Goal: Information Seeking & Learning: Learn about a topic

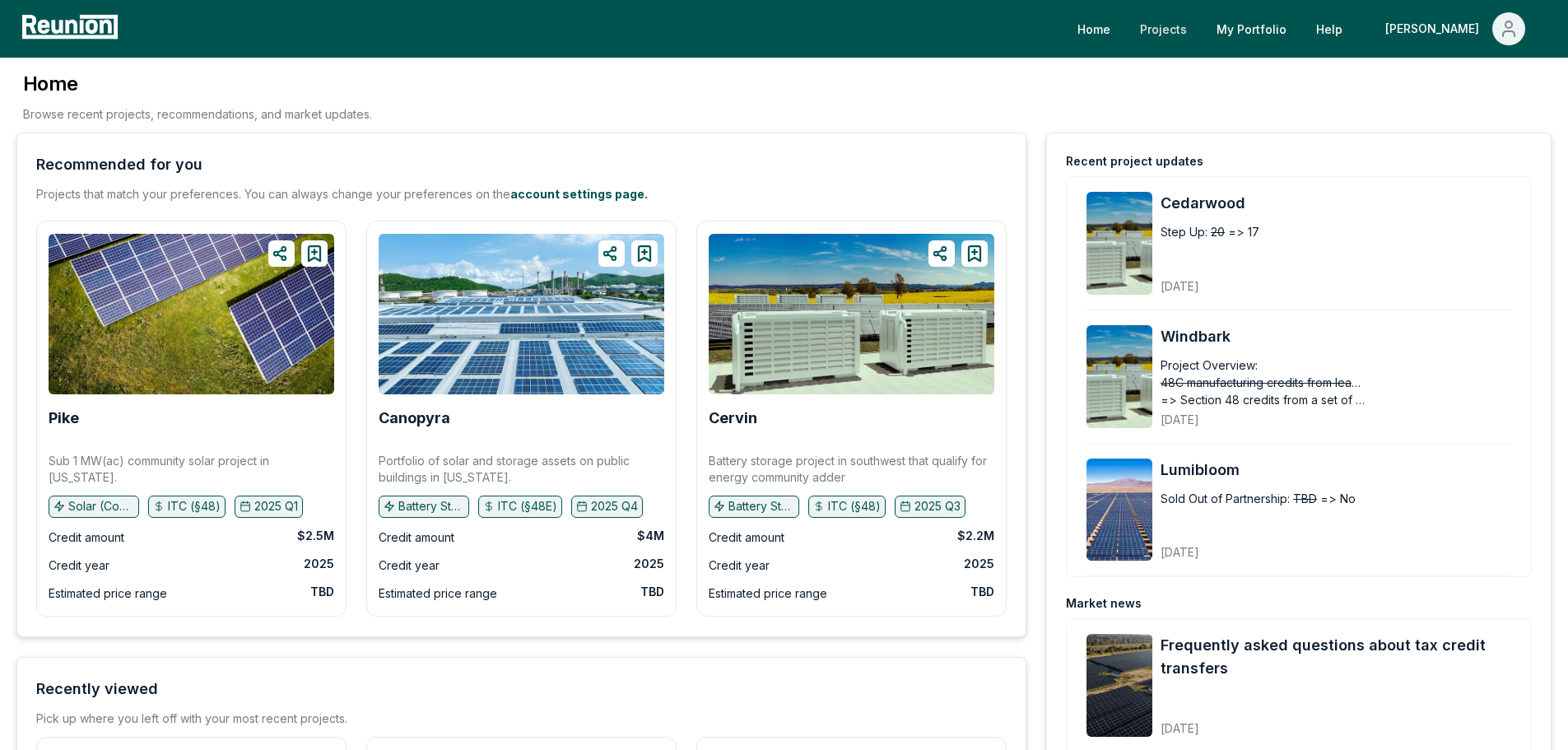
click at [1200, 28] on link "Projects" at bounding box center [1163, 28] width 73 height 33
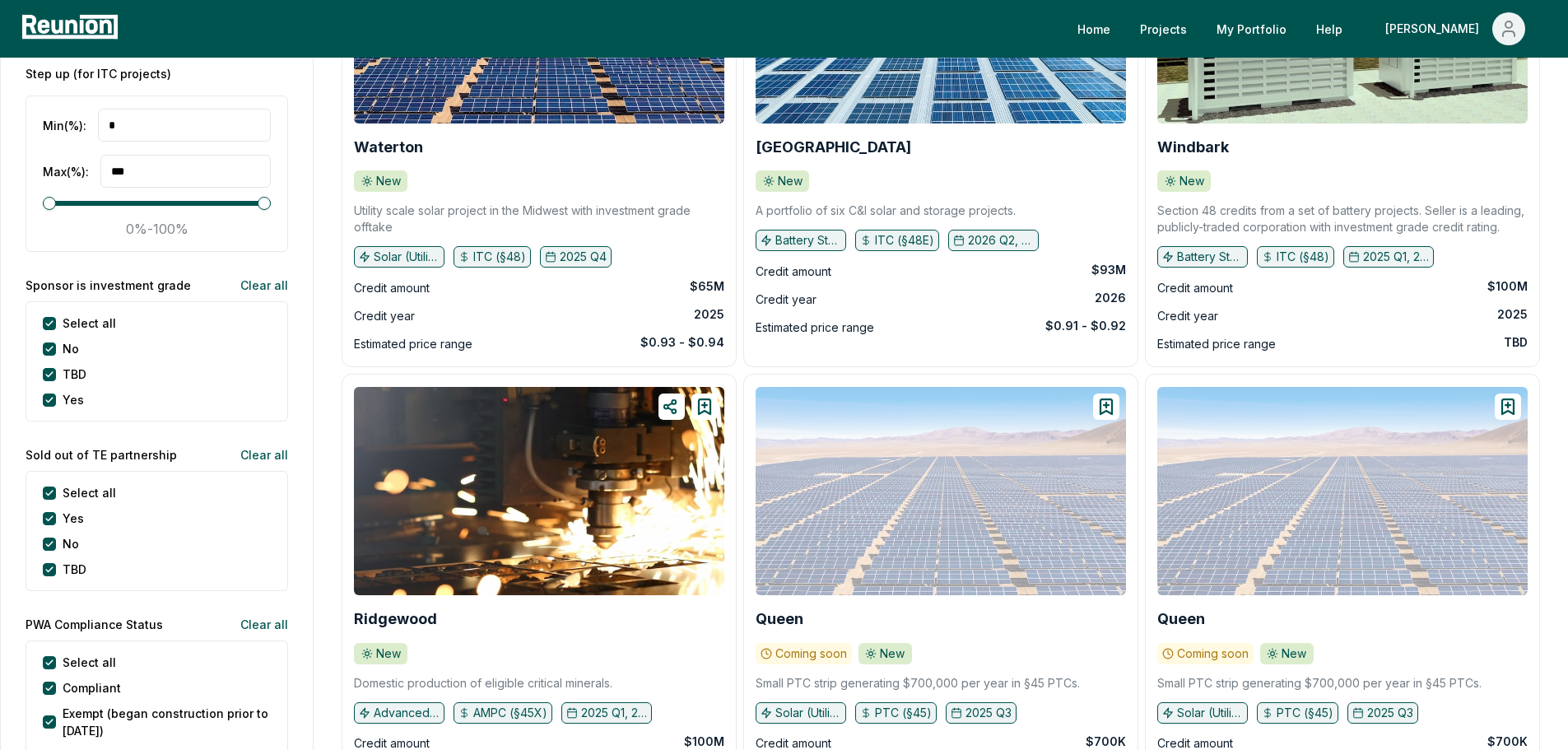
scroll to position [3129, 0]
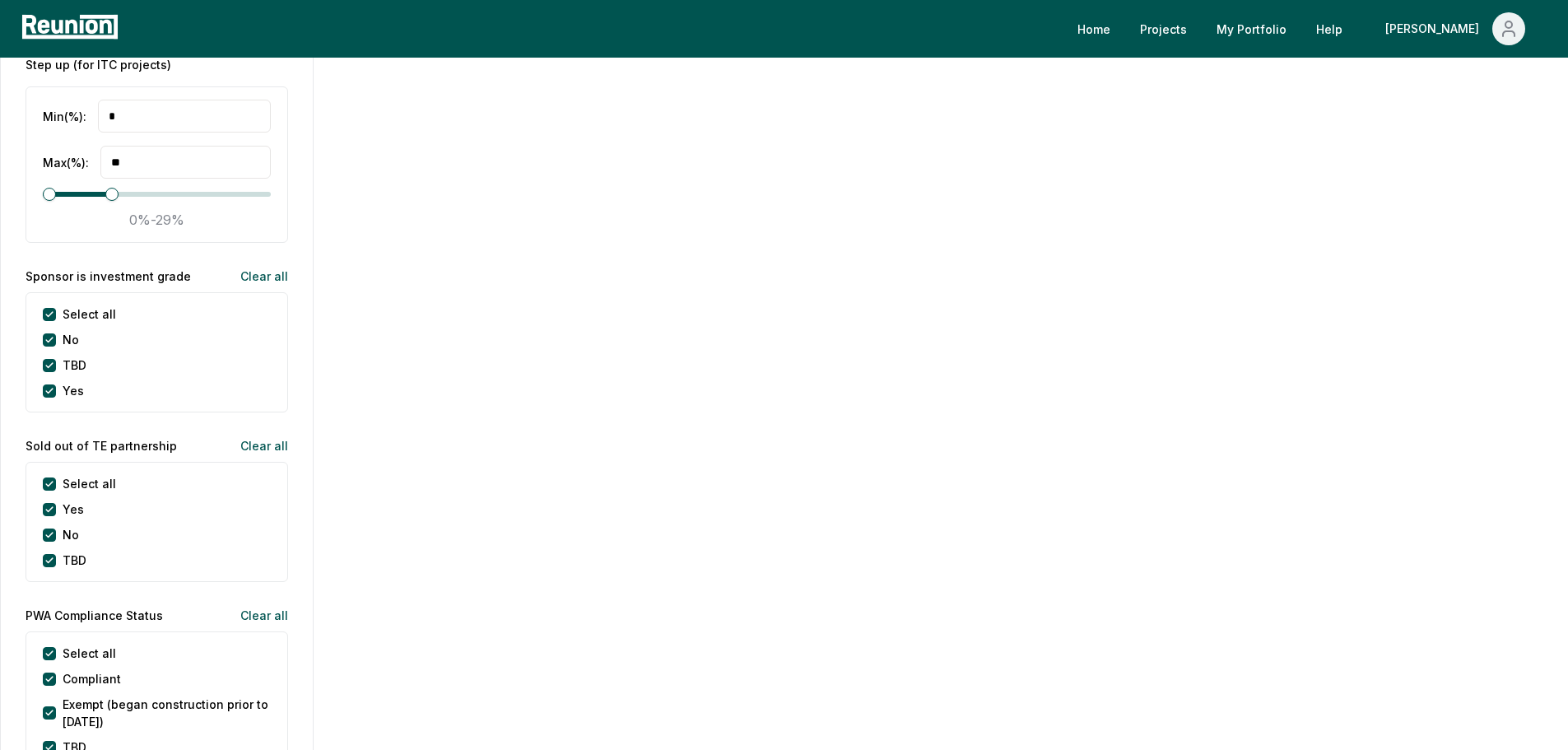
type input "**"
click at [113, 201] on span at bounding box center [116, 194] width 13 height 13
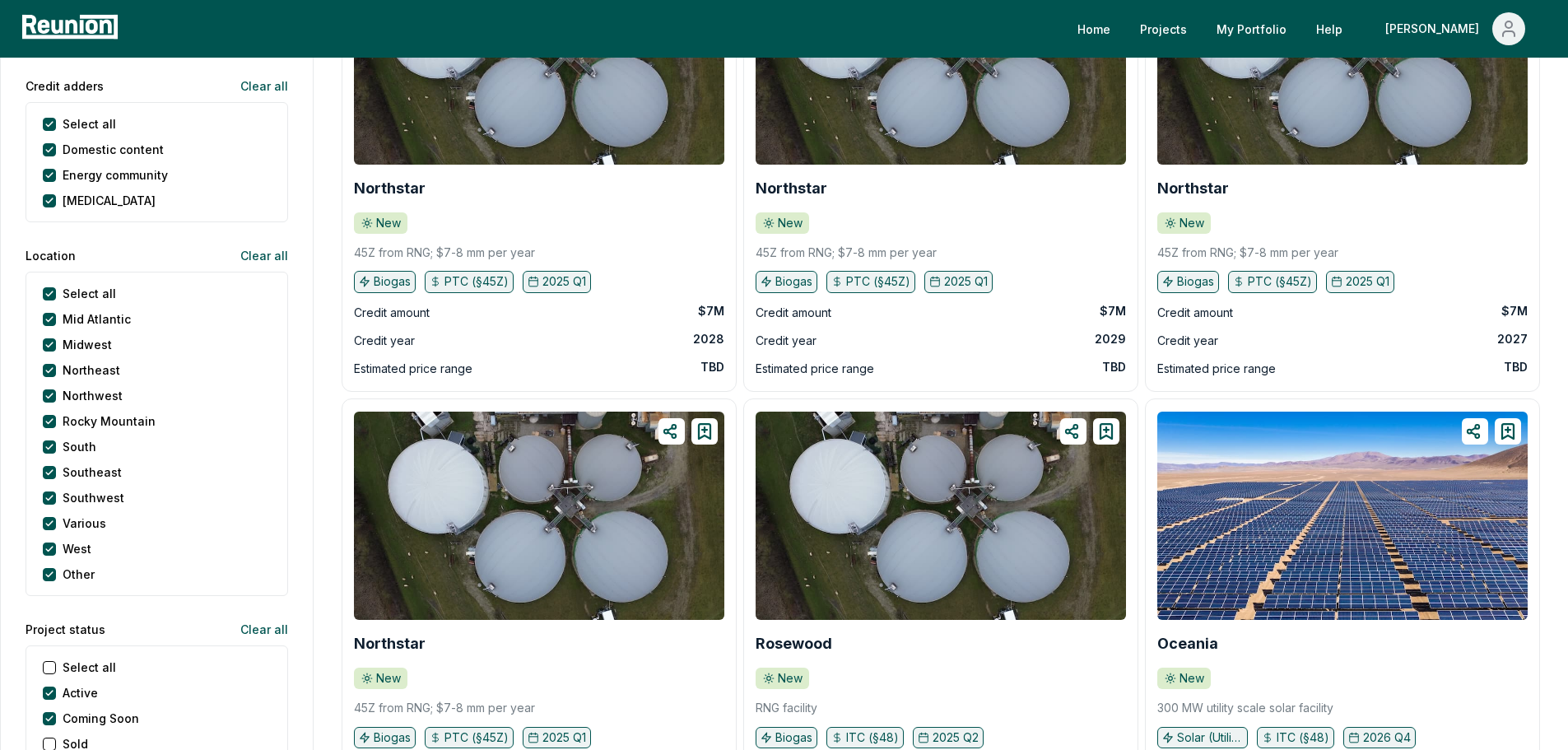
scroll to position [893, 0]
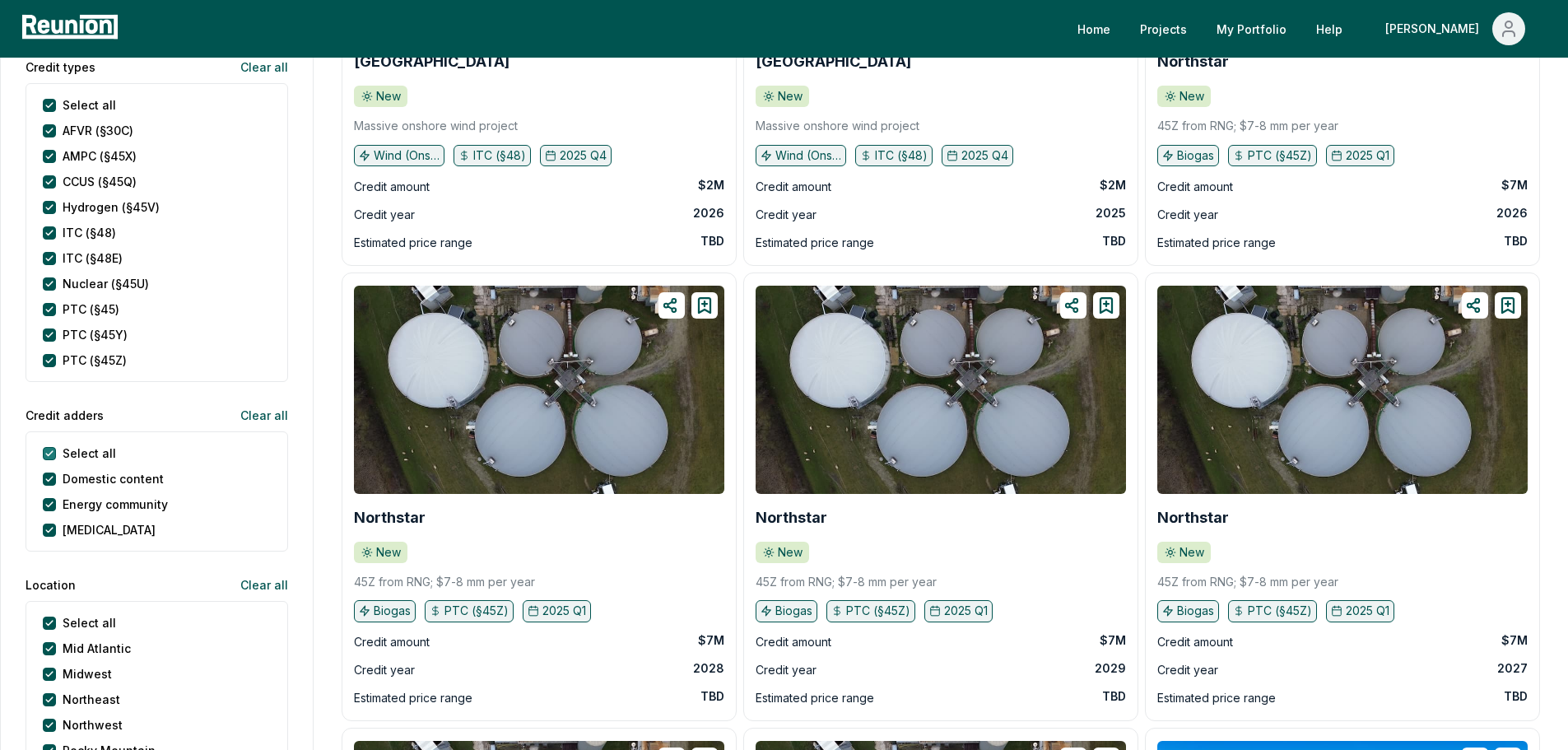
click at [52, 450] on adders "Select all" at bounding box center [49, 454] width 13 height 13
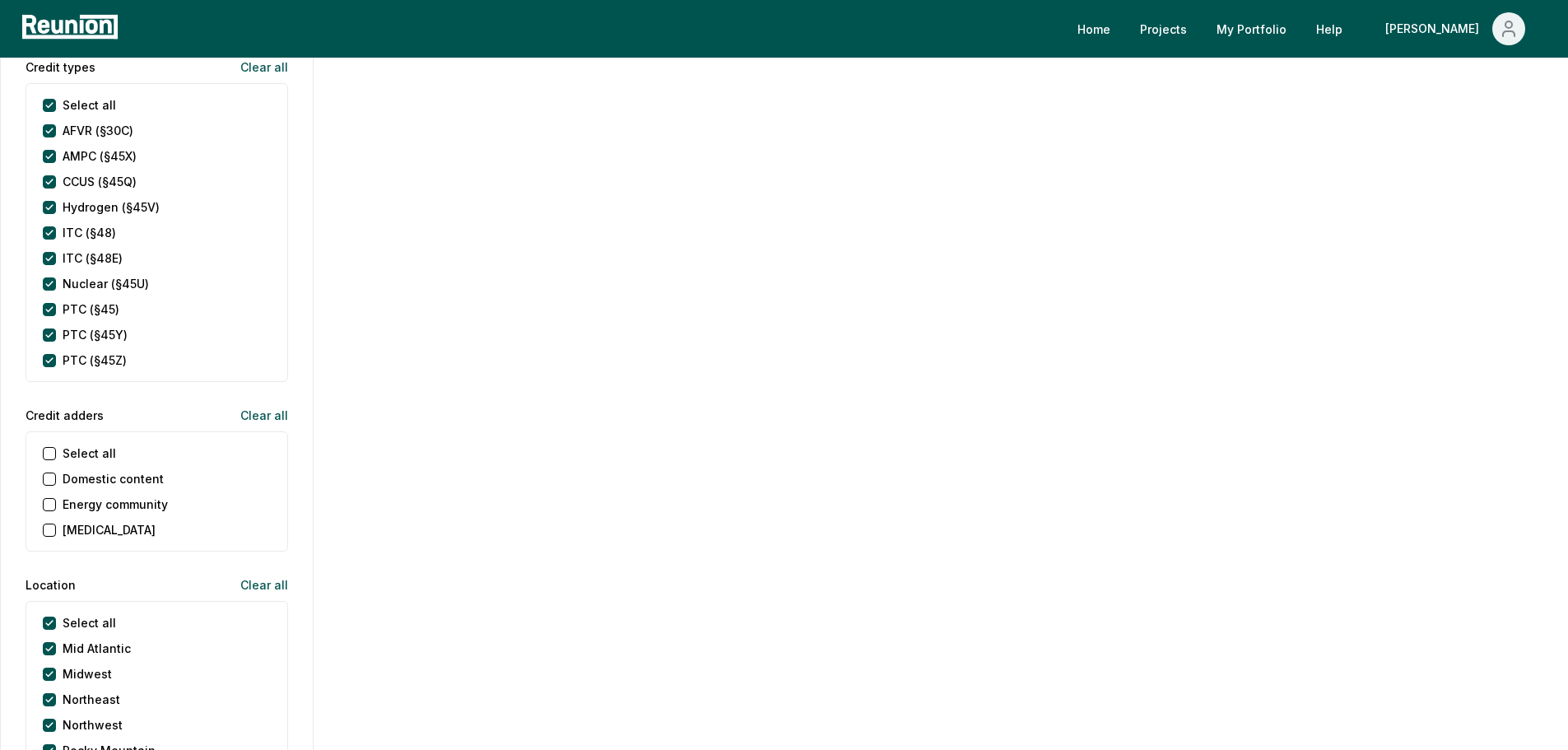
click at [48, 529] on income "[MEDICAL_DATA]" at bounding box center [49, 529] width 13 height 13
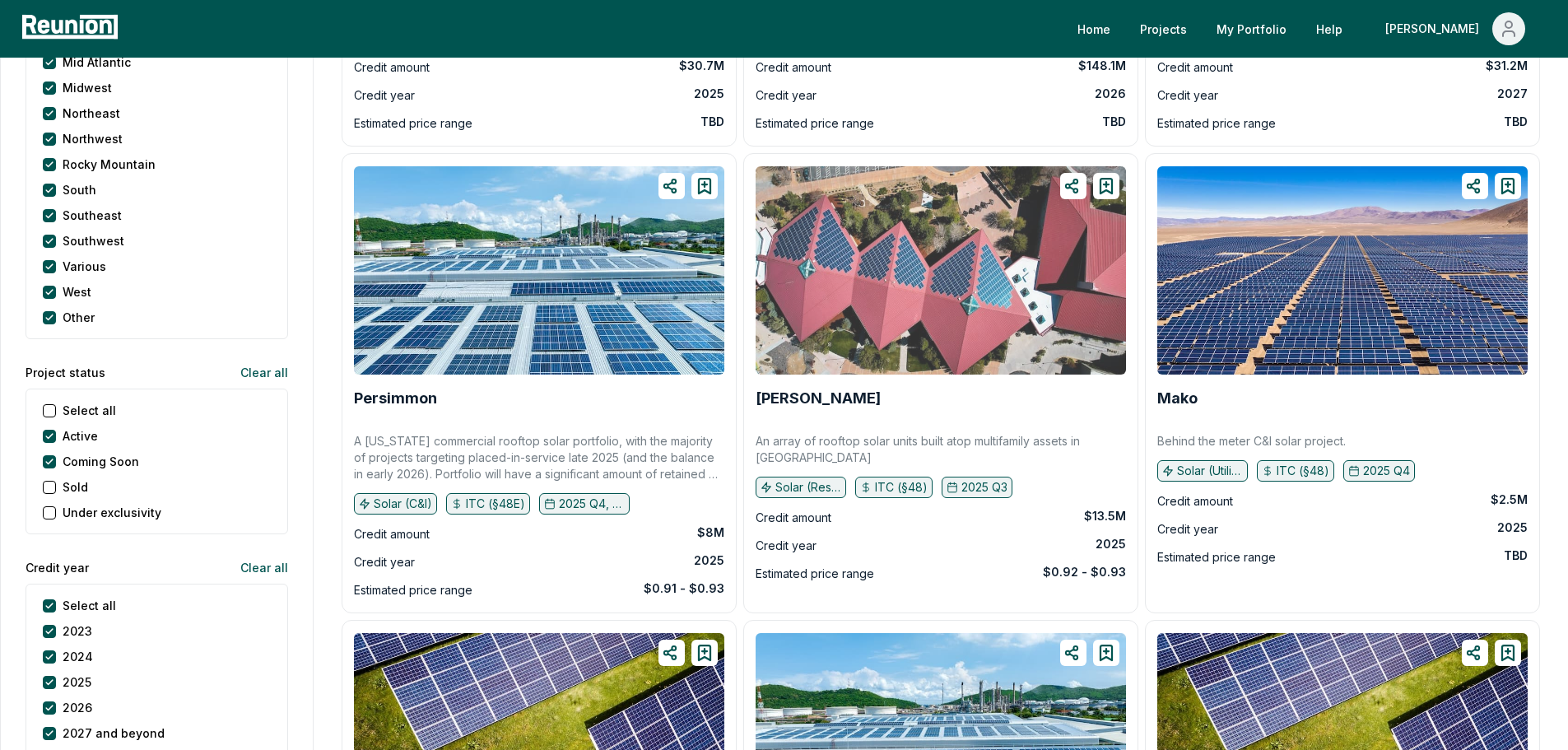
scroll to position [1482, 0]
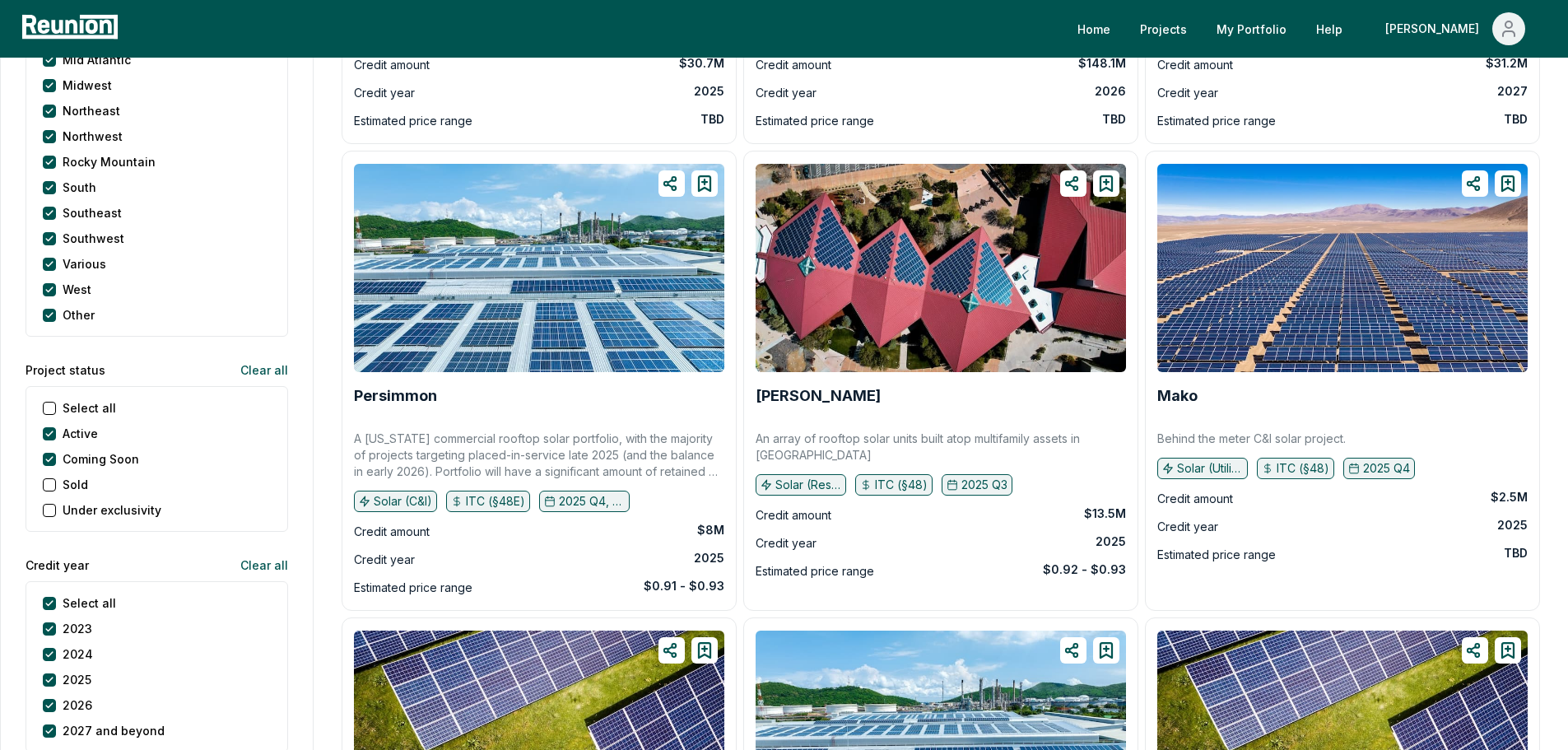
click at [541, 457] on p "A California commercial rooftop solar portfolio, with the majority of projects …" at bounding box center [539, 455] width 371 height 49
drag, startPoint x: 569, startPoint y: 471, endPoint x: 684, endPoint y: 458, distance: 115.7
click at [684, 458] on p "A California commercial rooftop solar portfolio, with the majority of projects …" at bounding box center [539, 455] width 371 height 49
click at [570, 458] on p "A California commercial rooftop solar portfolio, with the majority of projects …" at bounding box center [539, 455] width 371 height 49
drag, startPoint x: 706, startPoint y: 532, endPoint x: 684, endPoint y: 548, distance: 27.2
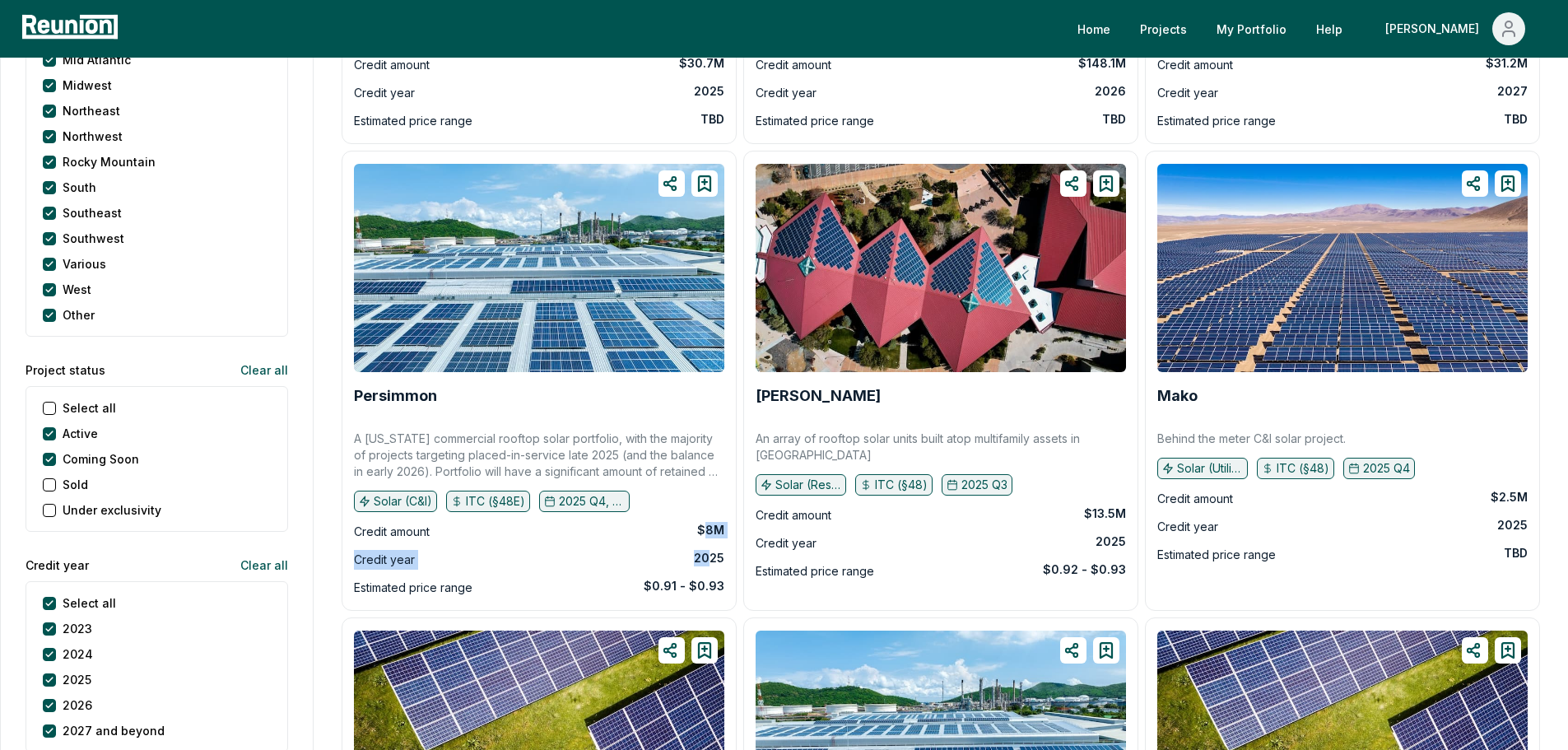
click at [709, 569] on div "Credit amount $8M Credit year 2025 Estimated price range $0.91 - $0.93" at bounding box center [539, 560] width 371 height 76
click at [624, 437] on p "A California commercial rooftop solar portfolio, with the majority of projects …" at bounding box center [539, 455] width 371 height 49
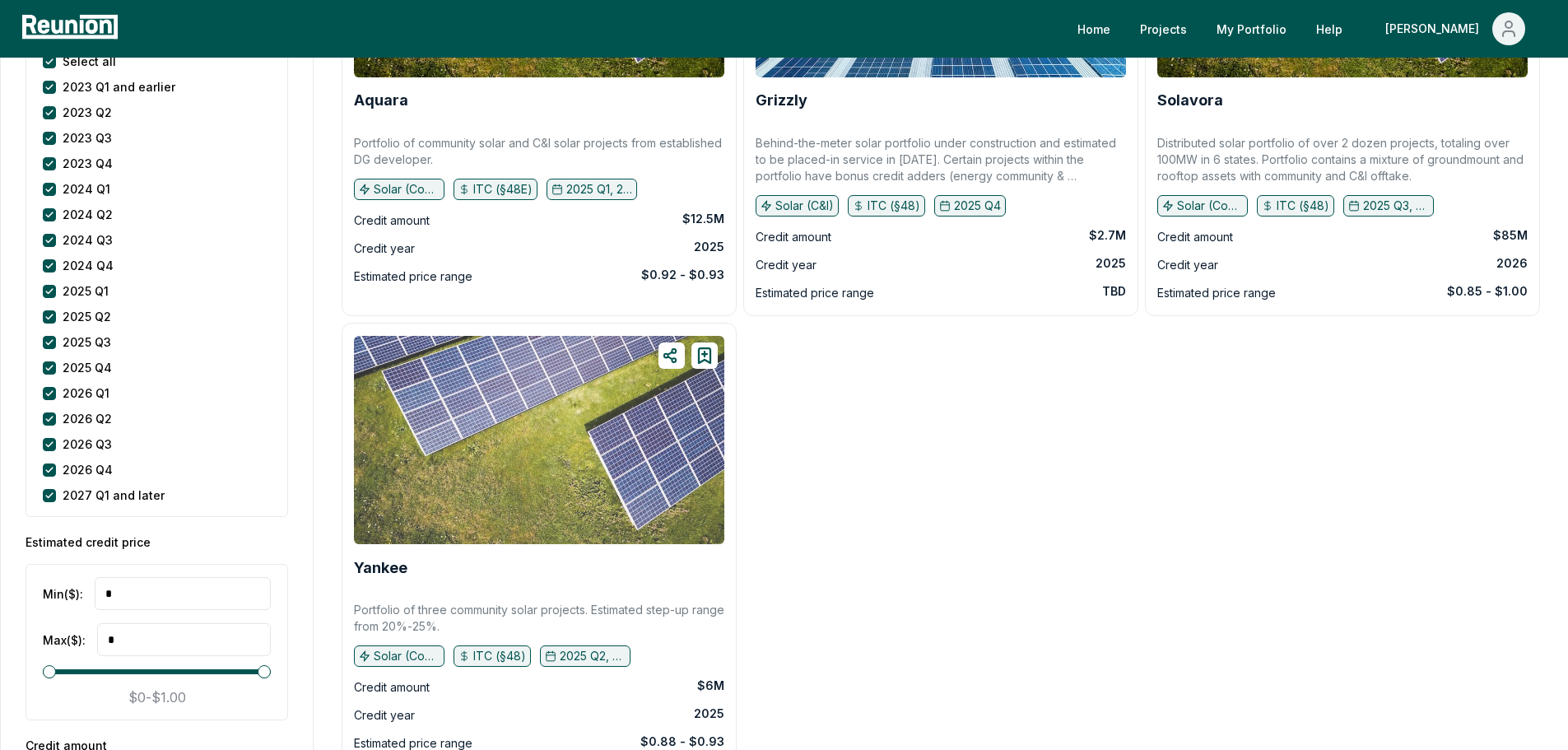
scroll to position [1976, 0]
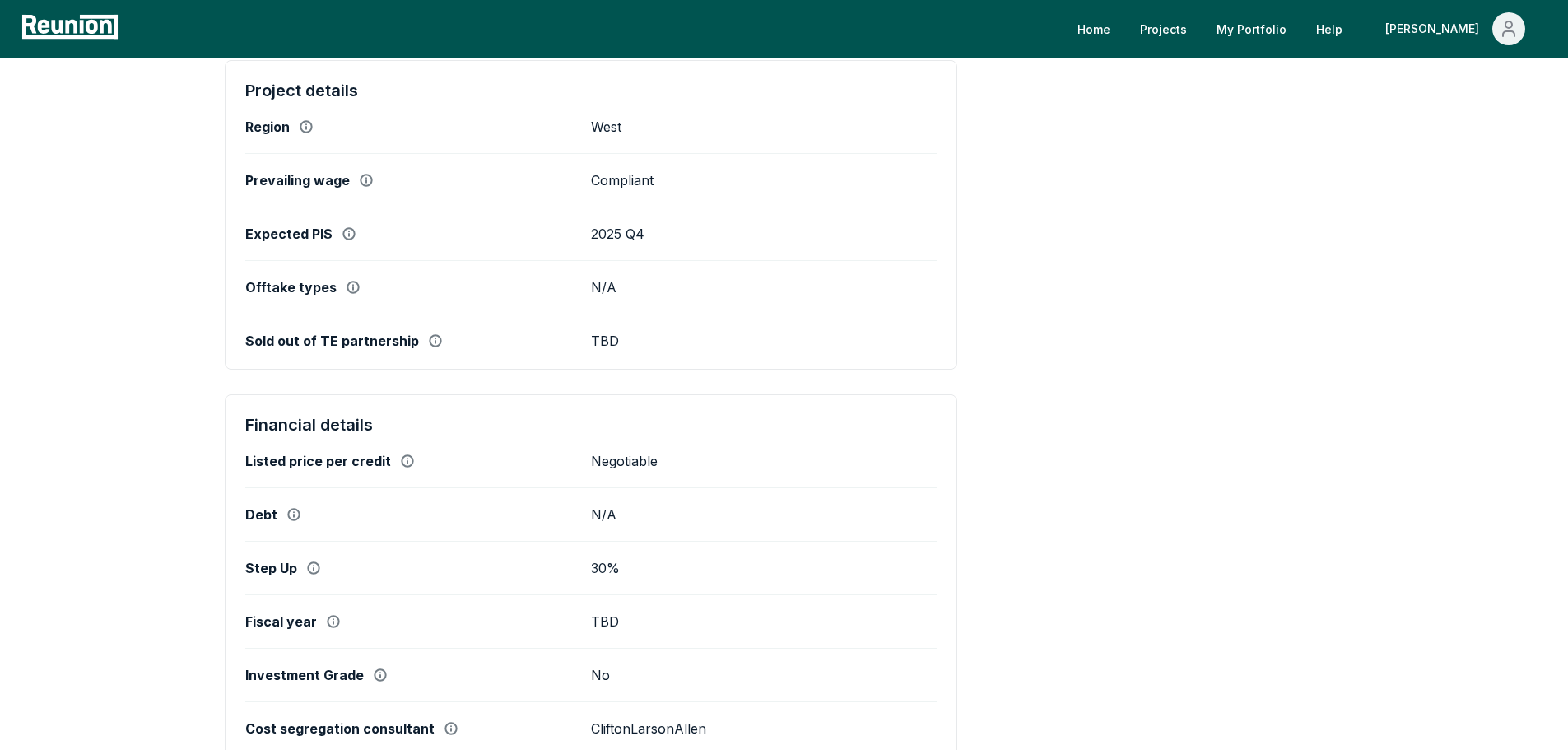
scroll to position [823, 0]
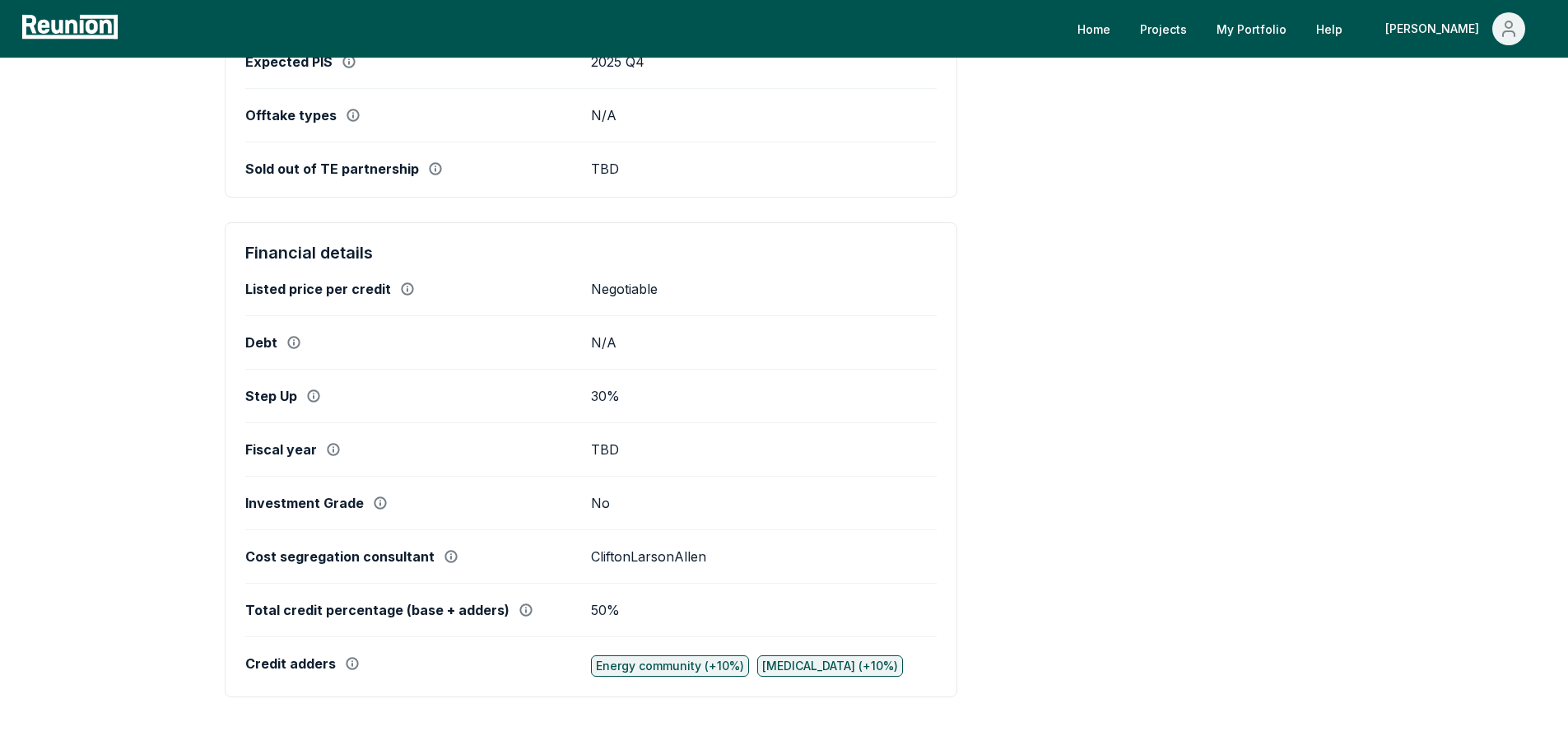
click at [304, 404] on div "Step Up" at bounding box center [418, 395] width 346 height 17
click at [313, 402] on icon at bounding box center [313, 395] width 13 height 13
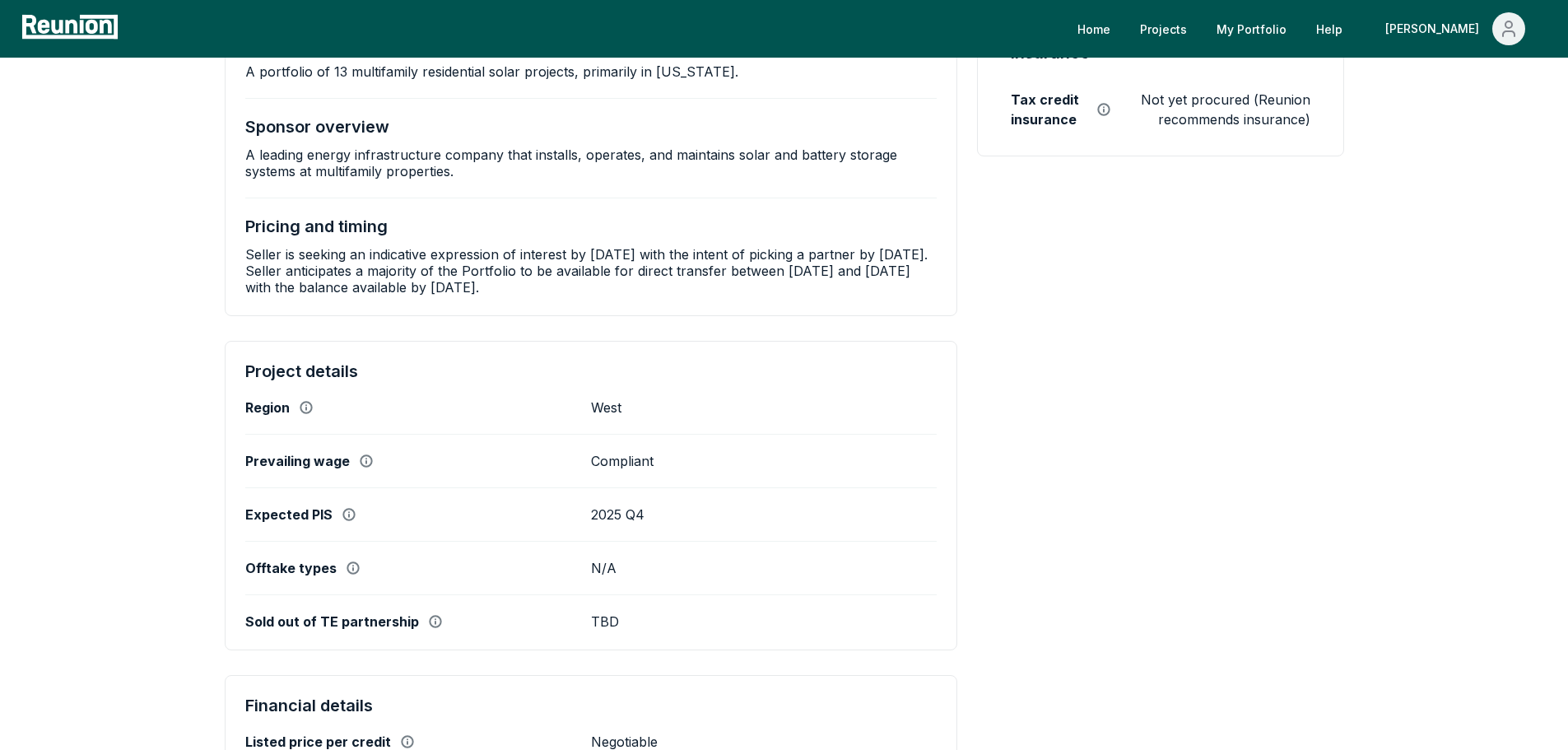
scroll to position [0, 0]
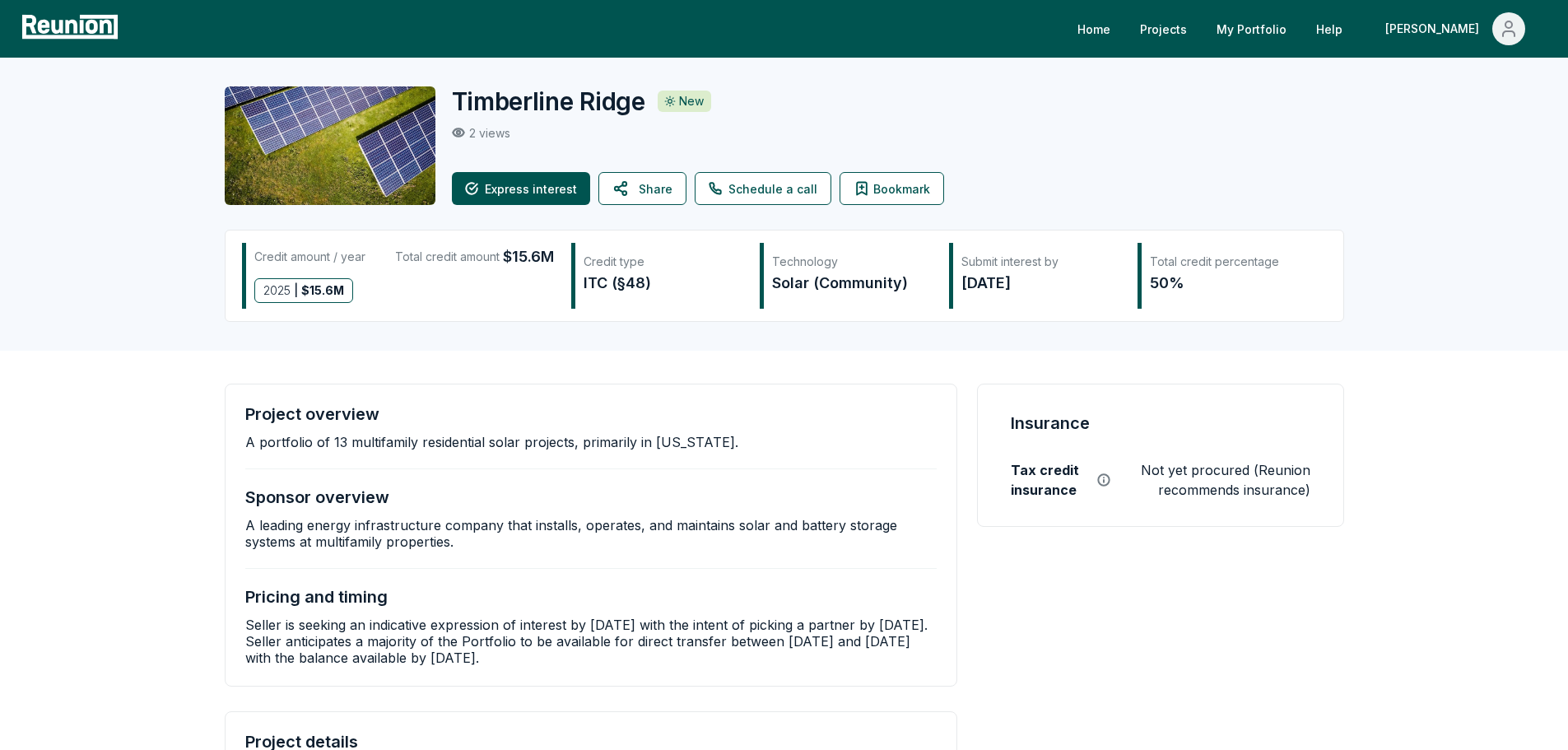
drag, startPoint x: 647, startPoint y: 562, endPoint x: 793, endPoint y: 508, distance: 155.7
click at [654, 562] on div "Project overview A portfolio of 13 multifamily residential solar projects, prim…" at bounding box center [591, 535] width 693 height 262
drag, startPoint x: 589, startPoint y: 527, endPoint x: 610, endPoint y: 532, distance: 21.6
click at [609, 532] on p "A leading energy infrastructure company that installs, operates, and maintains …" at bounding box center [591, 533] width 693 height 33
click at [77, 286] on div "Timberline Ridge New 2 views Express interest Share Schedule a call Bookmark Cr…" at bounding box center [784, 204] width 1568 height 293
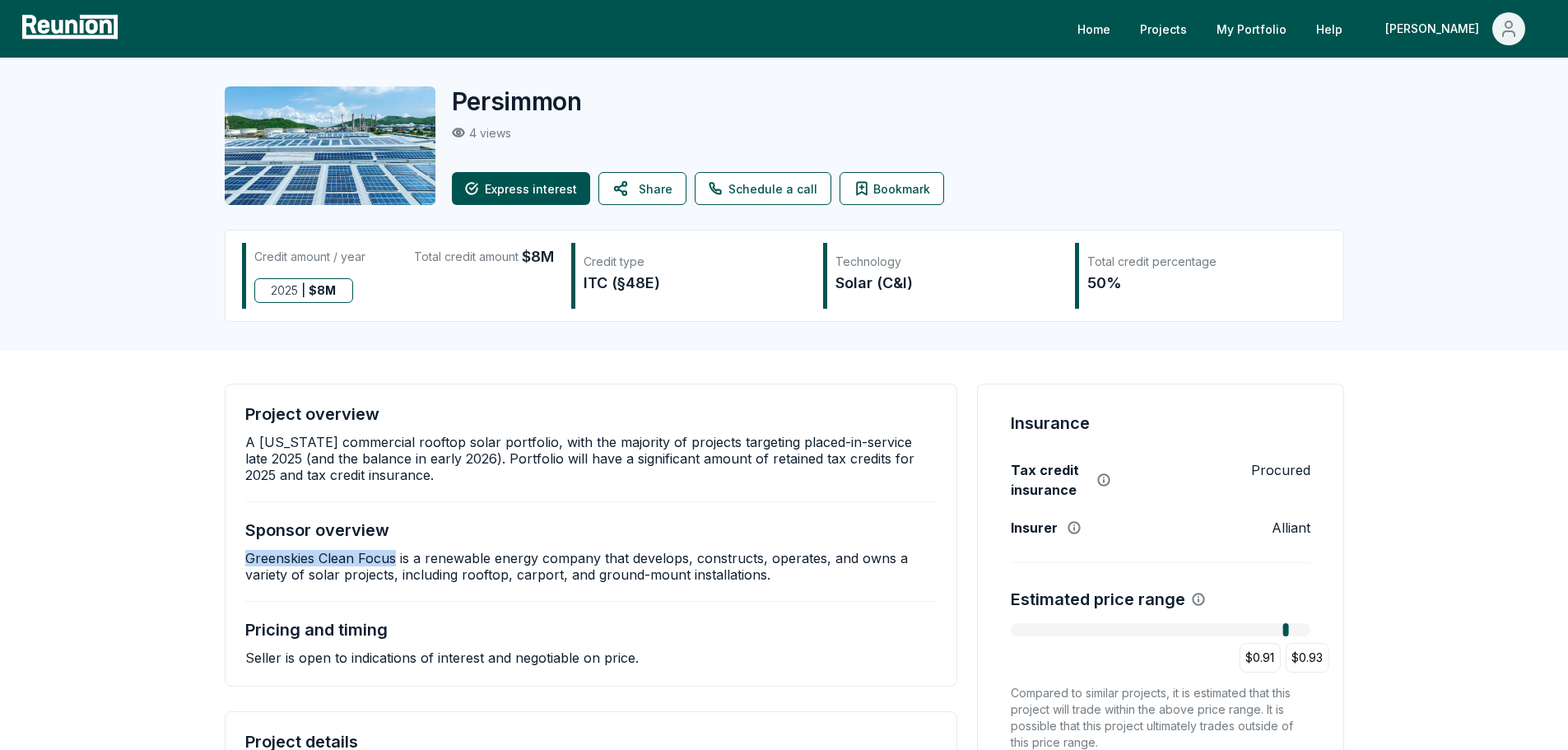
drag, startPoint x: 397, startPoint y: 558, endPoint x: 229, endPoint y: 559, distance: 168.0
click at [229, 559] on div "Project overview A California commercial rooftop solar portfolio, with the majo…" at bounding box center [591, 535] width 733 height 303
copy p "Greenskies Clean Focus"
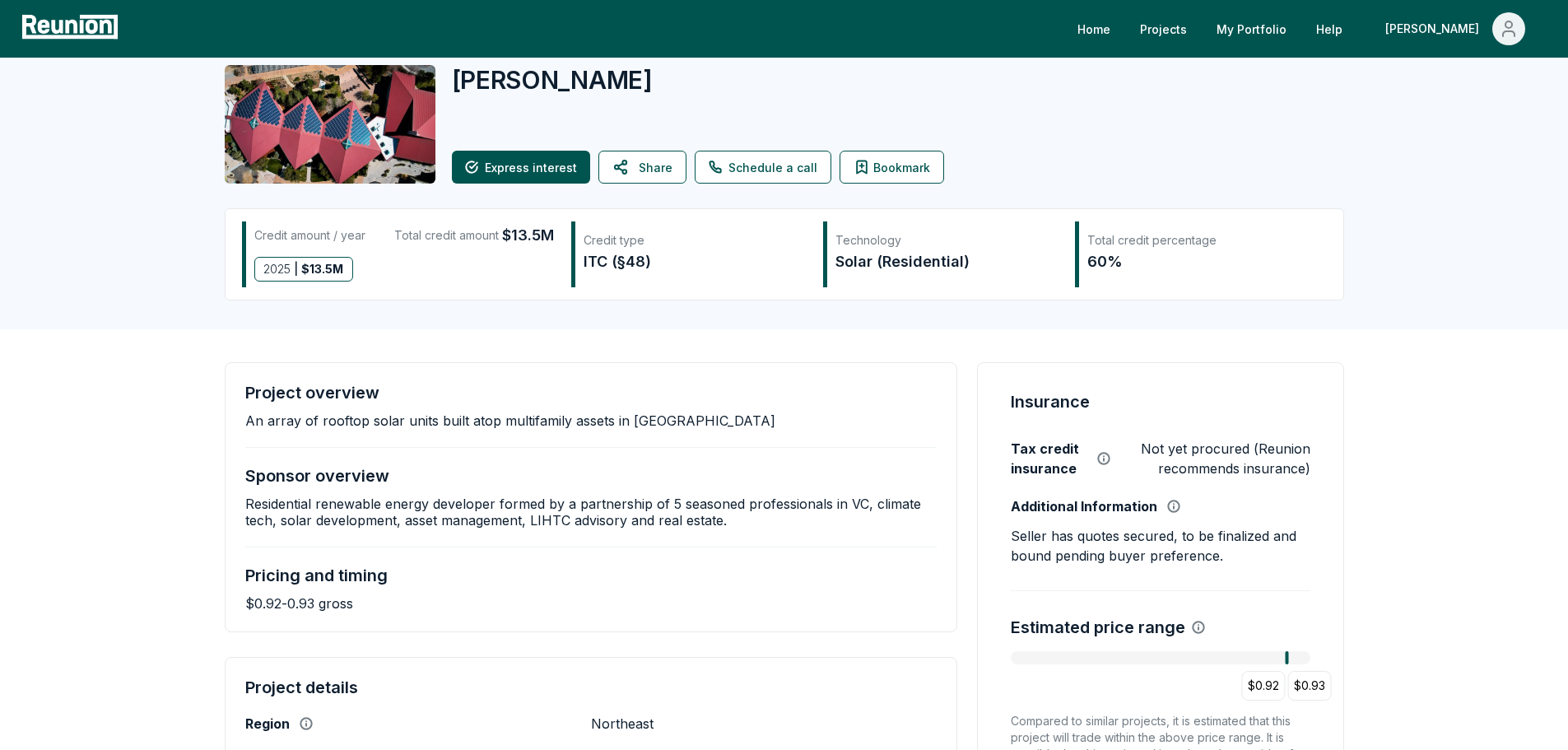
scroll to position [82, 0]
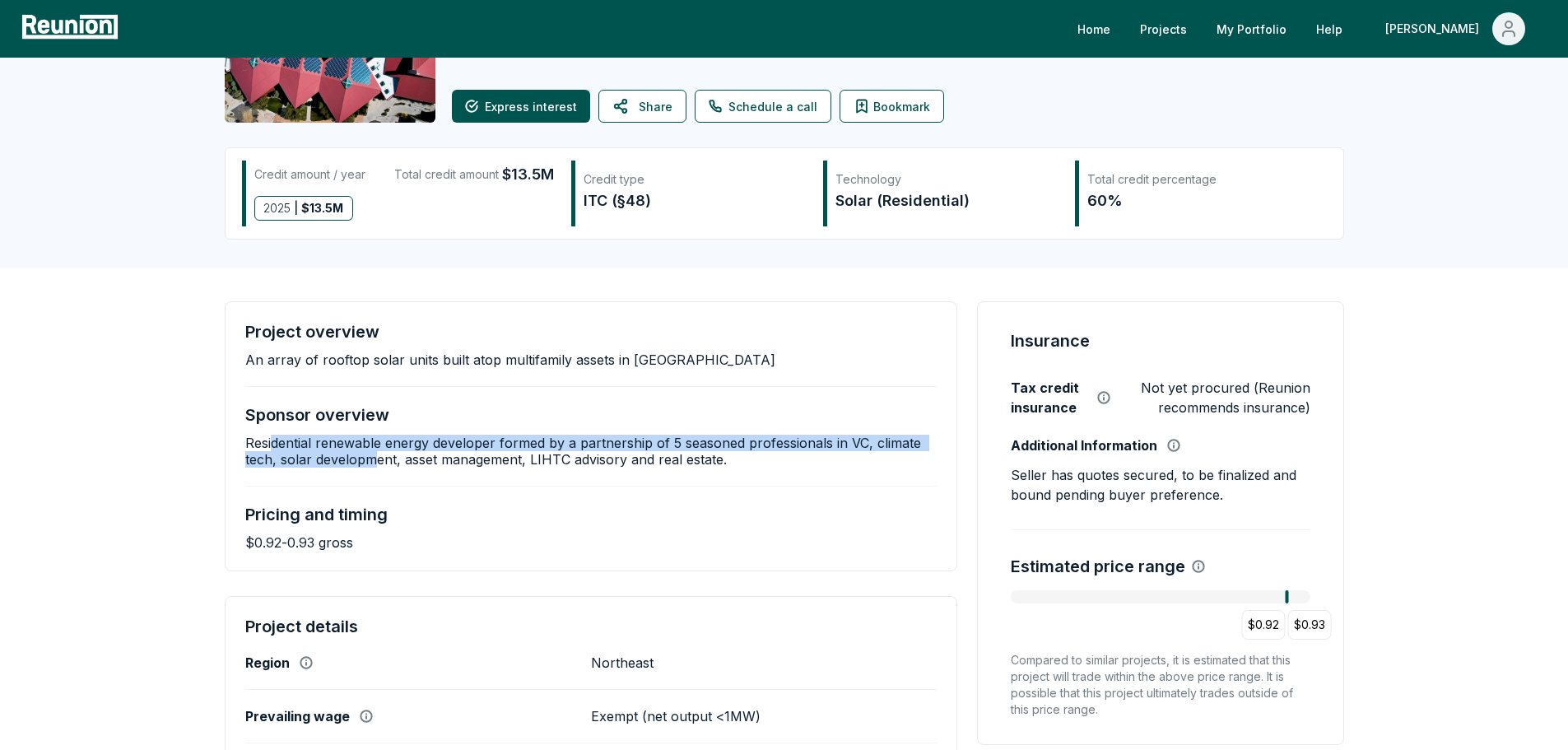
drag, startPoint x: 275, startPoint y: 443, endPoint x: 377, endPoint y: 456, distance: 102.8
click at [377, 455] on p "Residential renewable energy developer formed by a partnership of 5 seasoned pr…" at bounding box center [591, 451] width 693 height 33
click at [377, 456] on p "Residential renewable energy developer formed by a partnership of 5 seasoned pr…" at bounding box center [591, 451] width 693 height 33
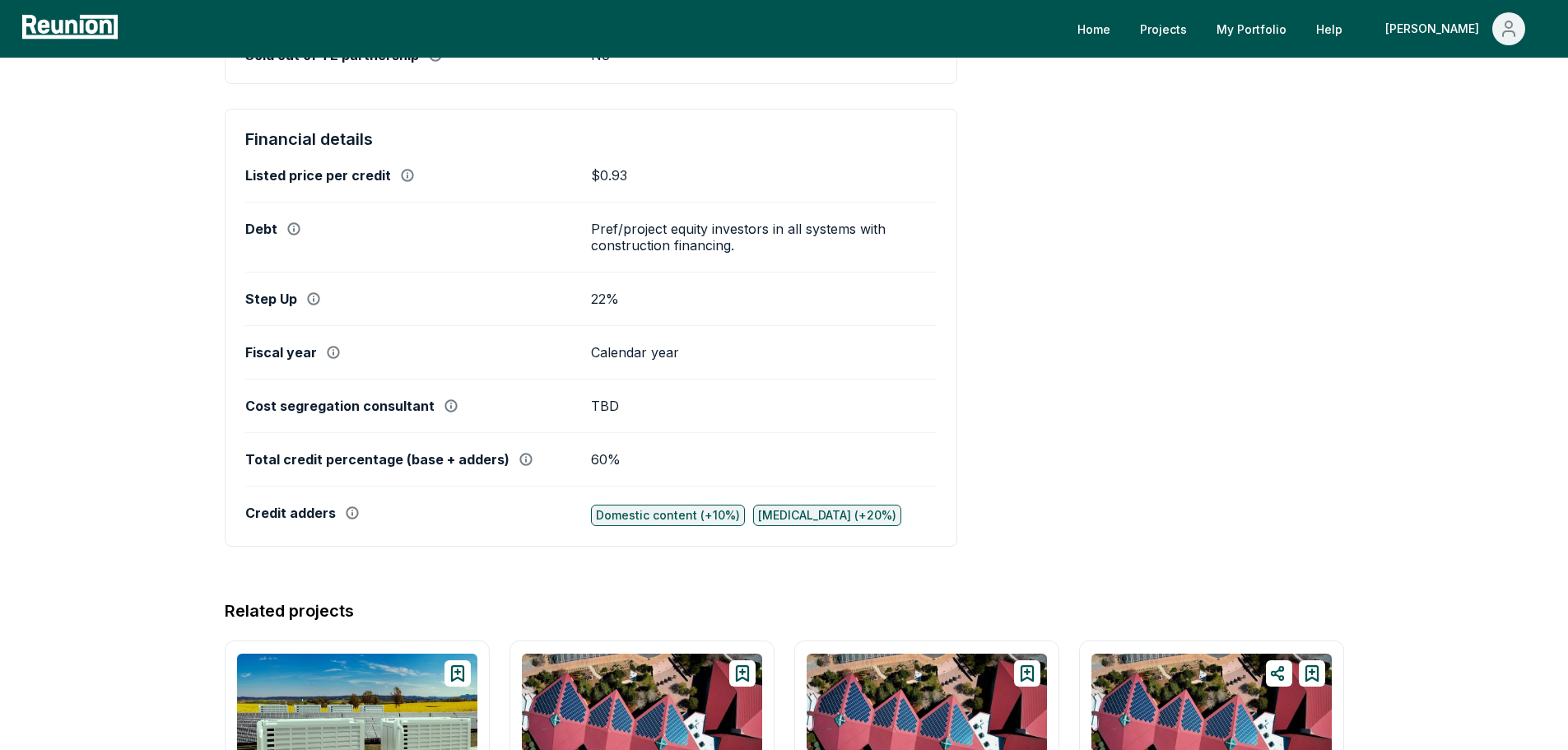
scroll to position [905, 0]
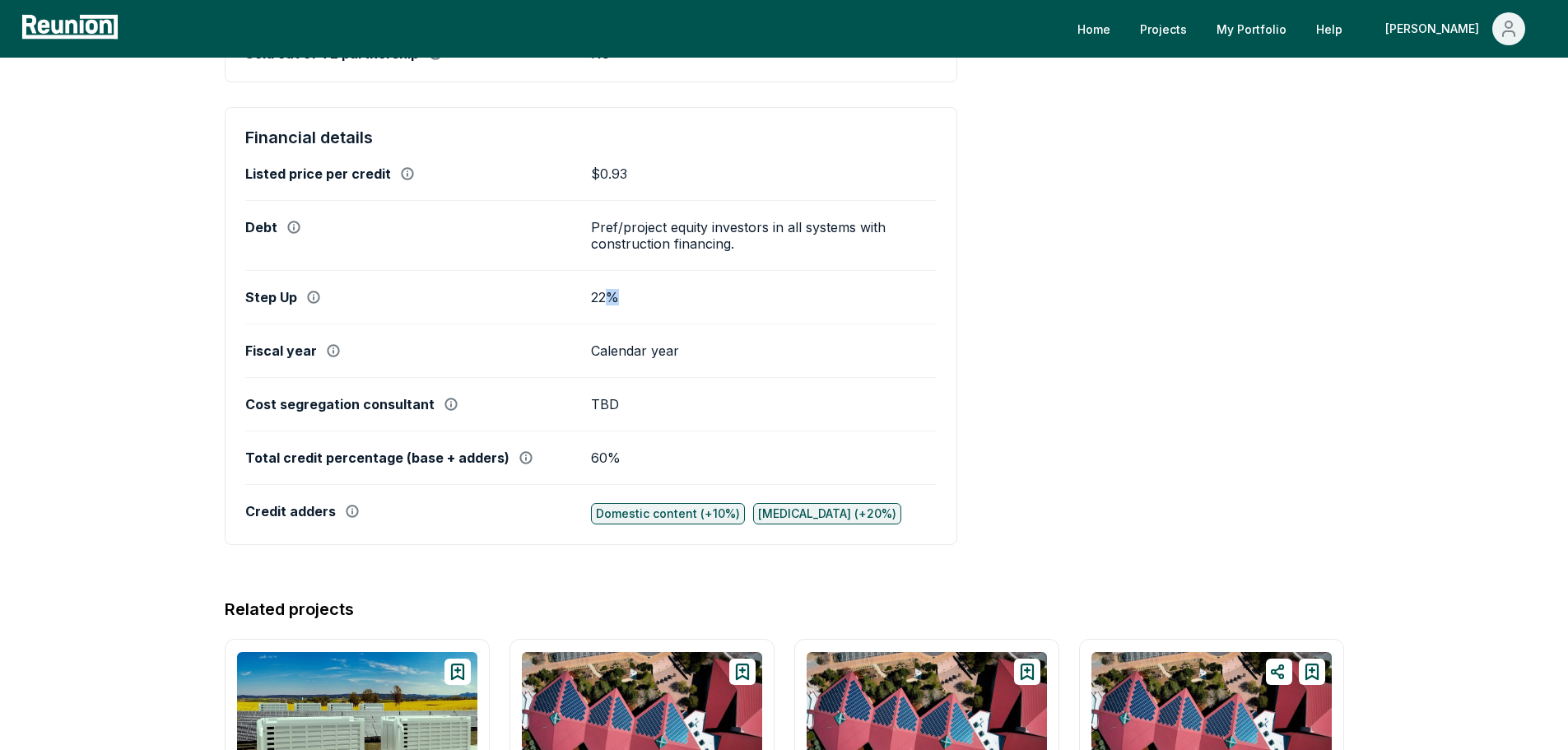
drag, startPoint x: 621, startPoint y: 296, endPoint x: 610, endPoint y: 240, distance: 57.1
click at [603, 275] on div "Listed price per credit $0.93 Debt Pref/project equity investors in all systems…" at bounding box center [591, 345] width 693 height 359
click at [617, 215] on div "Listed price per credit $0.93 Debt Pref/project equity investors in all systems…" at bounding box center [591, 345] width 693 height 359
drag, startPoint x: 598, startPoint y: 222, endPoint x: 617, endPoint y: 283, distance: 63.9
click at [619, 282] on div "Listed price per credit $0.93 Debt Pref/project equity investors in all systems…" at bounding box center [591, 345] width 693 height 359
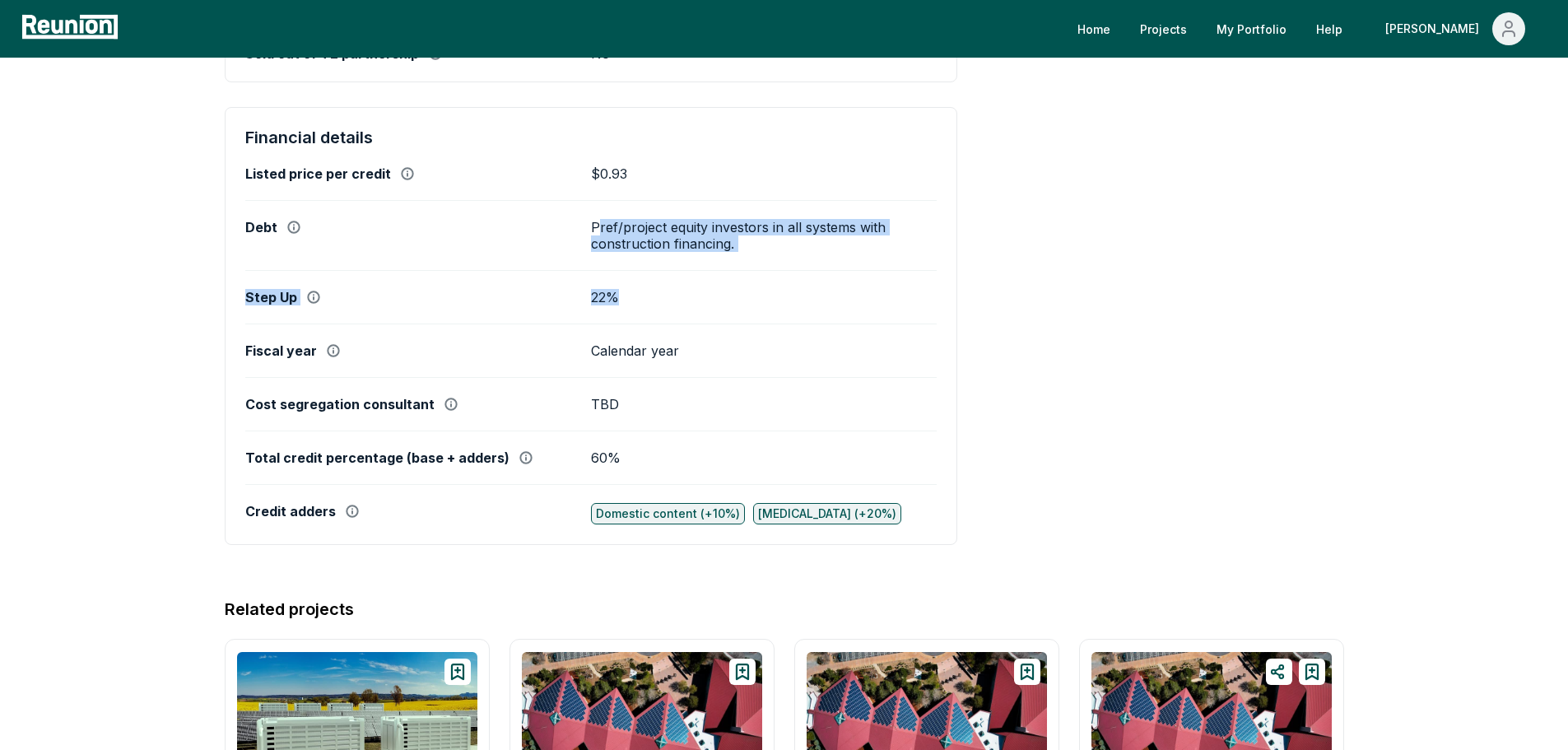
click at [601, 297] on p "22%" at bounding box center [605, 297] width 28 height 17
drag, startPoint x: 607, startPoint y: 307, endPoint x: 518, endPoint y: 313, distance: 89.2
click at [606, 307] on div "Listed price per credit $0.93 Debt Pref/project equity investors in all systems…" at bounding box center [591, 345] width 693 height 359
click at [499, 314] on div "Listed price per credit $0.93 Debt Pref/project equity investors in all systems…" at bounding box center [591, 345] width 693 height 359
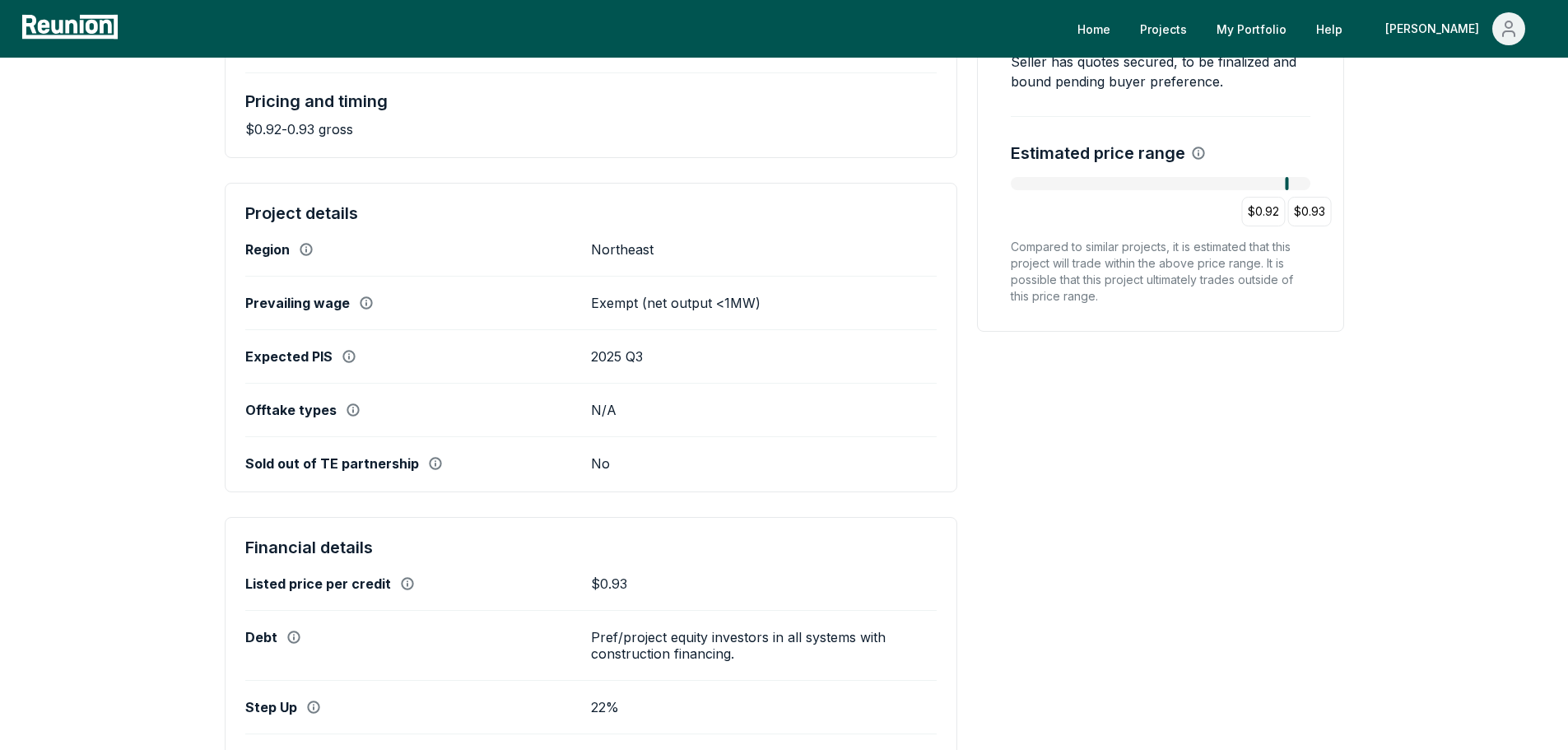
scroll to position [119, 0]
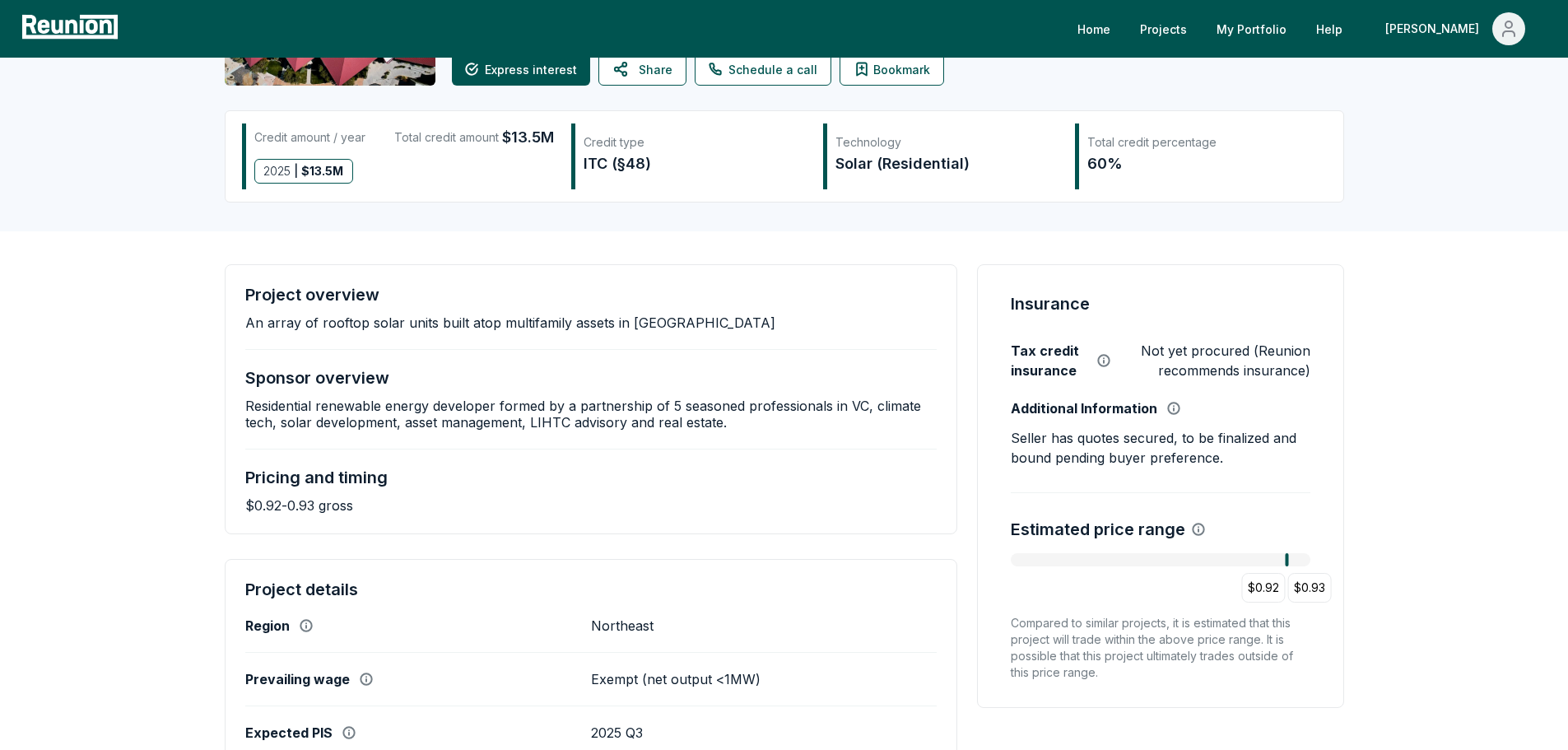
click at [521, 430] on p "Residential renewable energy developer formed by a partnership of 5 seasoned pr…" at bounding box center [591, 414] width 693 height 33
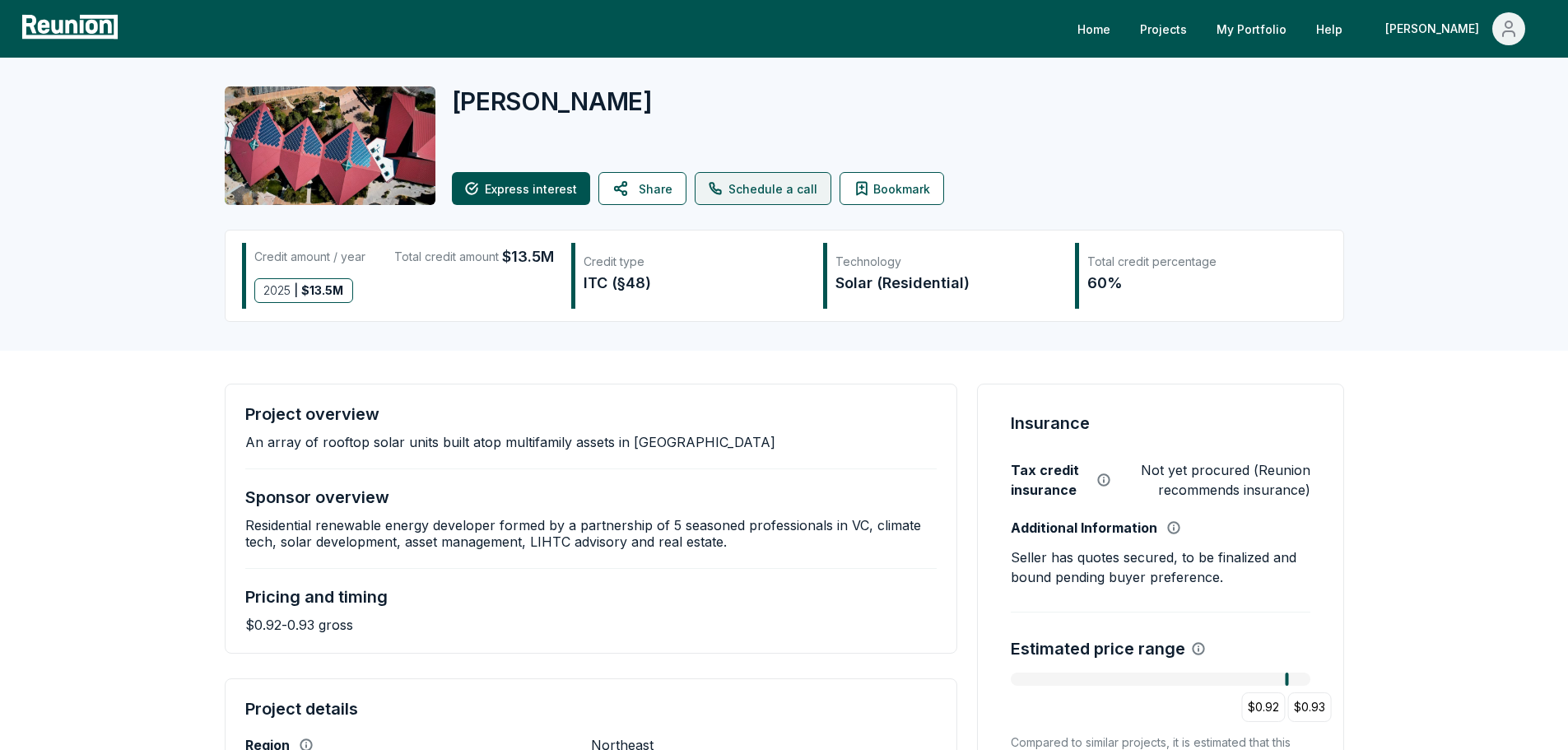
click at [747, 189] on link "Schedule a call" at bounding box center [763, 188] width 137 height 33
click at [889, 179] on button "Bookmark" at bounding box center [892, 188] width 104 height 33
click at [416, 502] on div "Sponsor overview Residential renewable energy developer formed by a partnership…" at bounding box center [591, 518] width 693 height 63
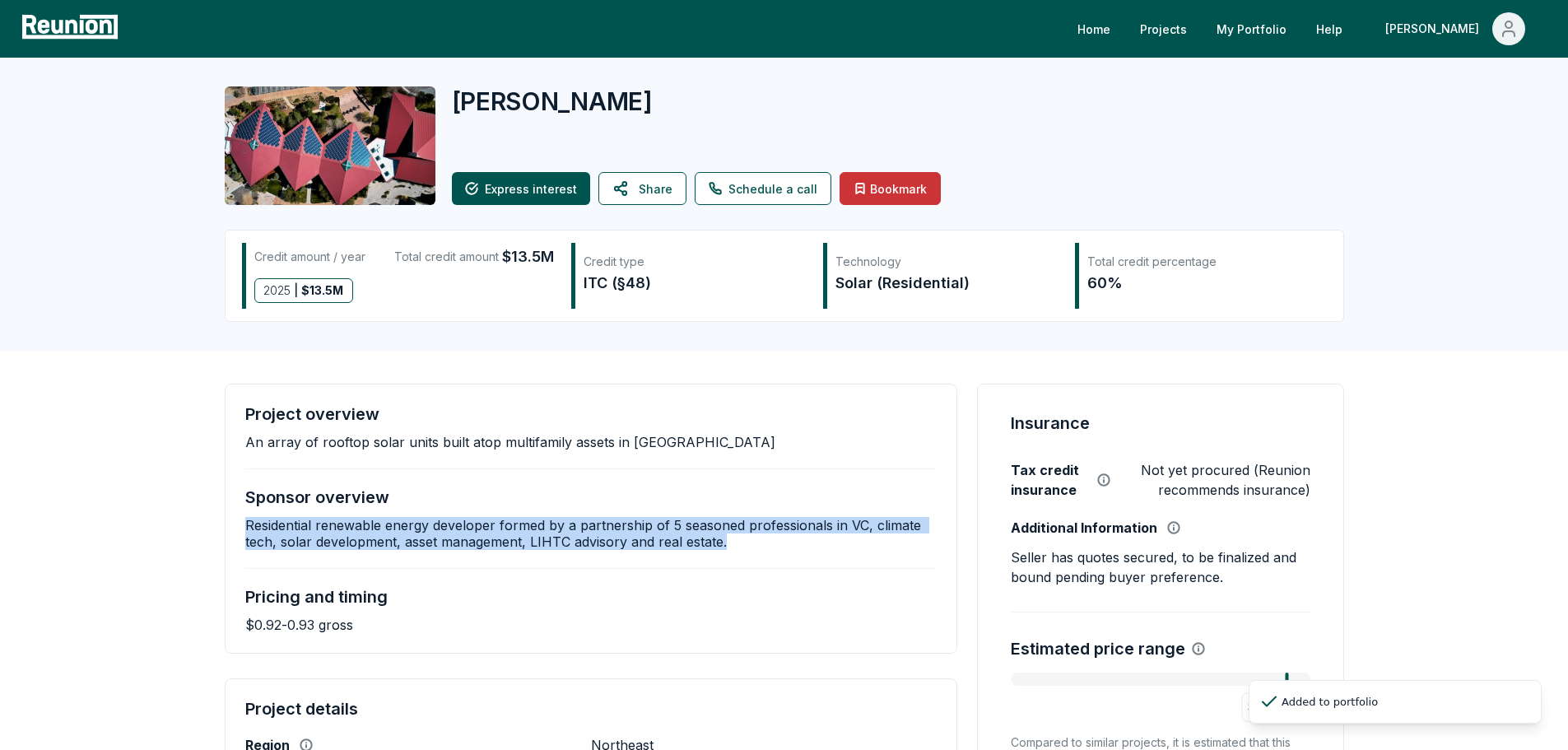
drag, startPoint x: 499, startPoint y: 545, endPoint x: 238, endPoint y: 525, distance: 261.8
click at [238, 525] on div "Project overview An array of rooftop solar units built atop multifamily assets …" at bounding box center [591, 519] width 733 height 270
copy p "Residential renewable energy developer formed by a partnership of 5 seasoned pr…"
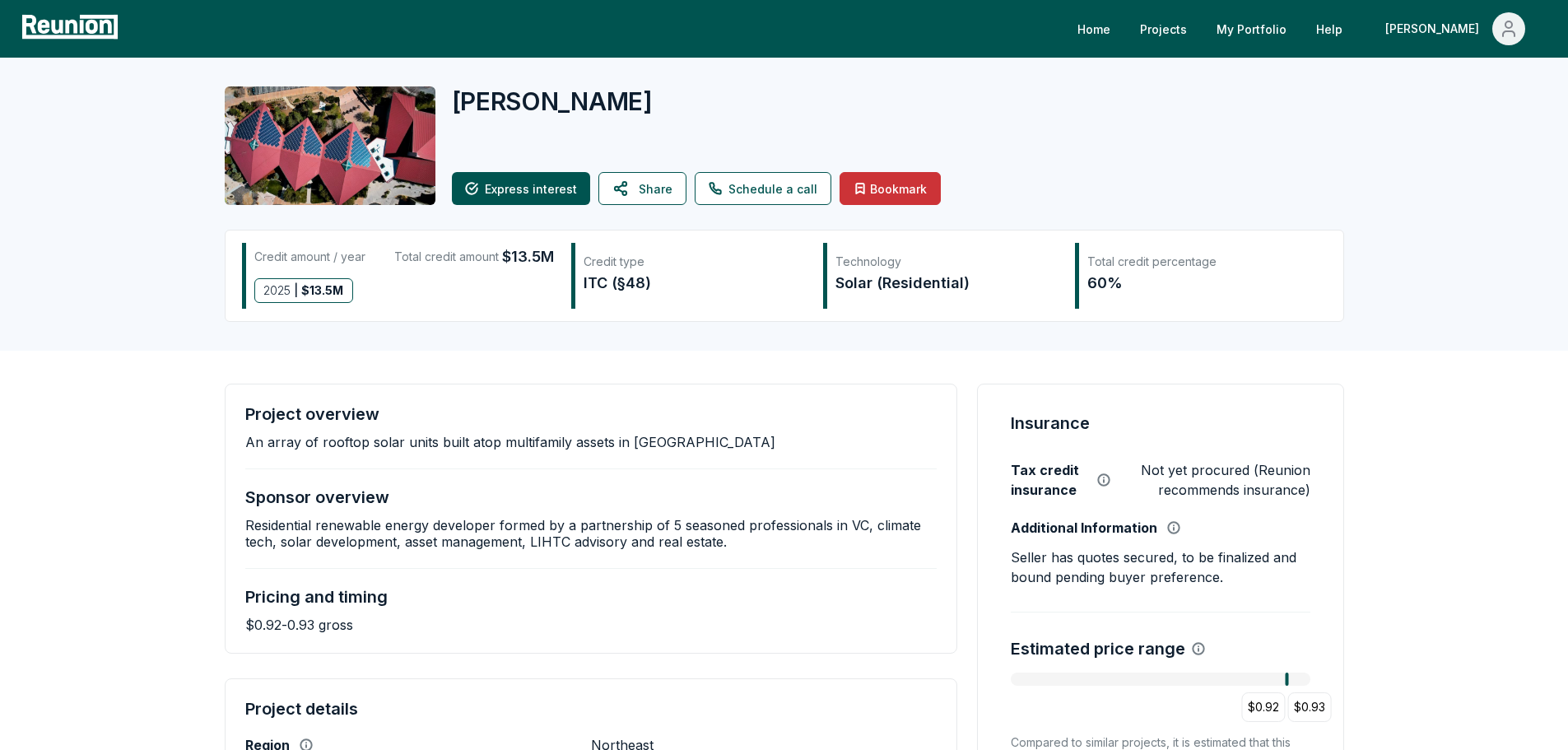
click at [296, 446] on p "An array of rooftop solar units built atop multifamily assets in NYC" at bounding box center [510, 442] width 530 height 17
click at [298, 446] on p "An array of rooftop solar units built atop multifamily assets in NYC" at bounding box center [510, 442] width 530 height 17
click at [300, 446] on p "An array of rooftop solar units built atop multifamily assets in NYC" at bounding box center [510, 442] width 530 height 17
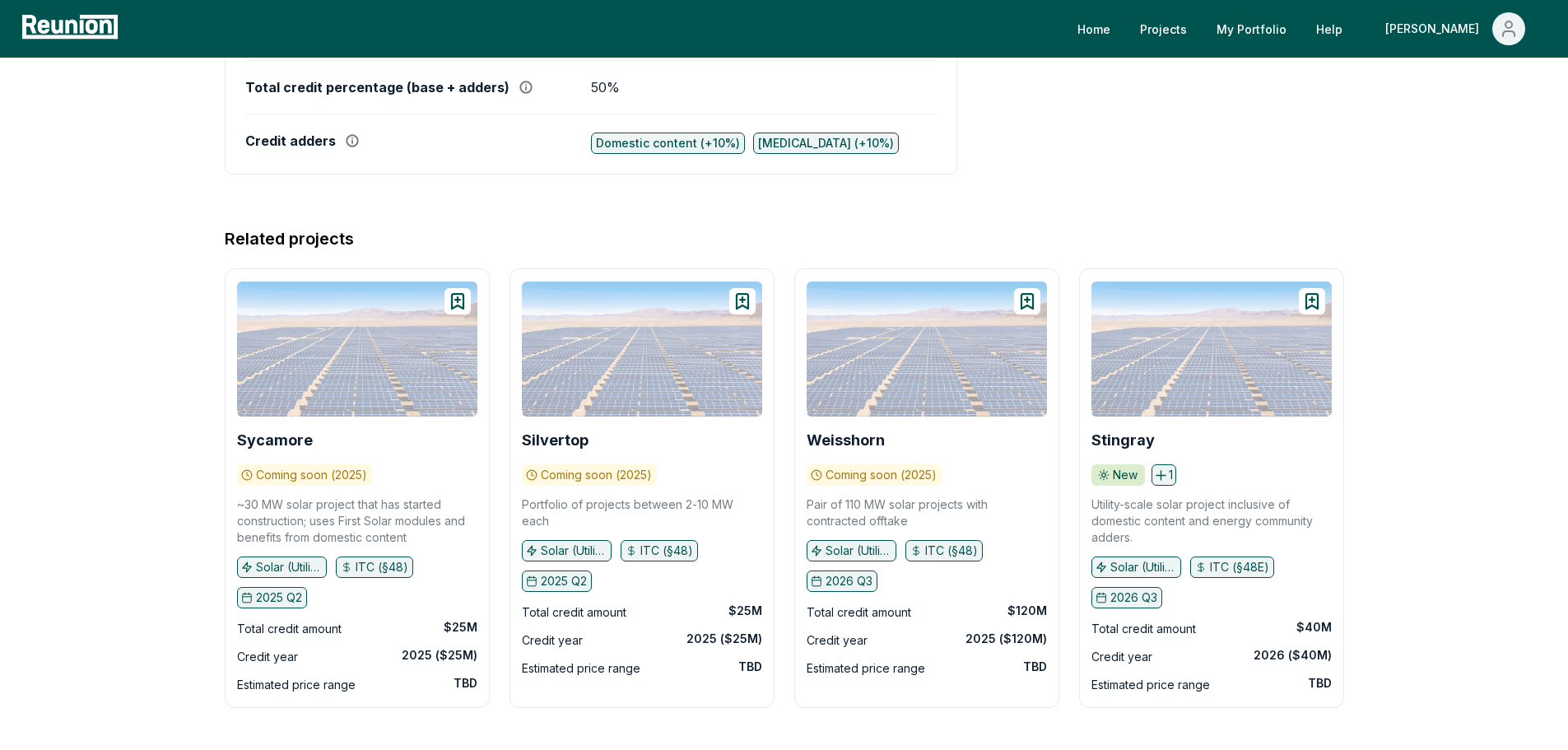
scroll to position [1261, 0]
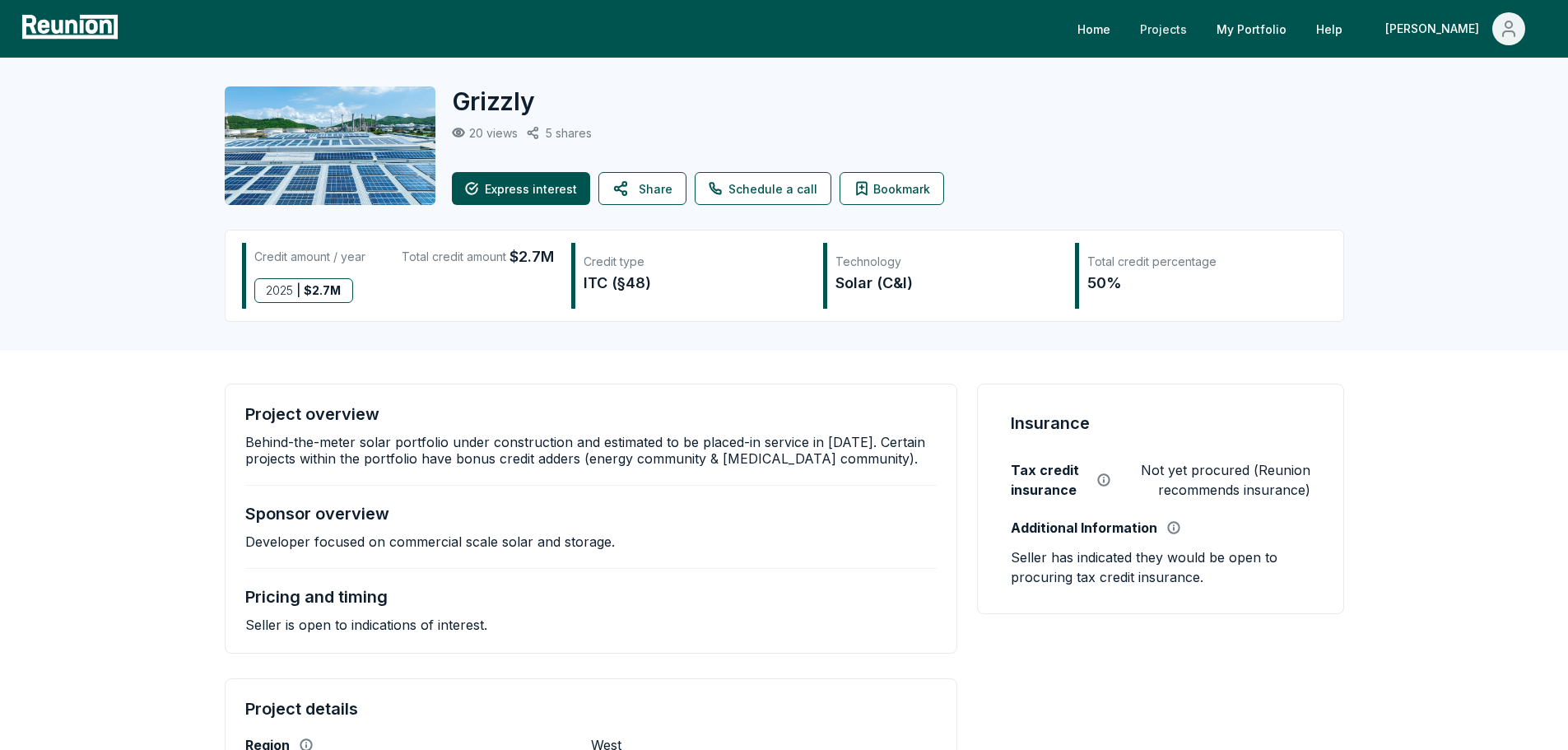
click at [1200, 30] on link "Projects" at bounding box center [1163, 28] width 73 height 33
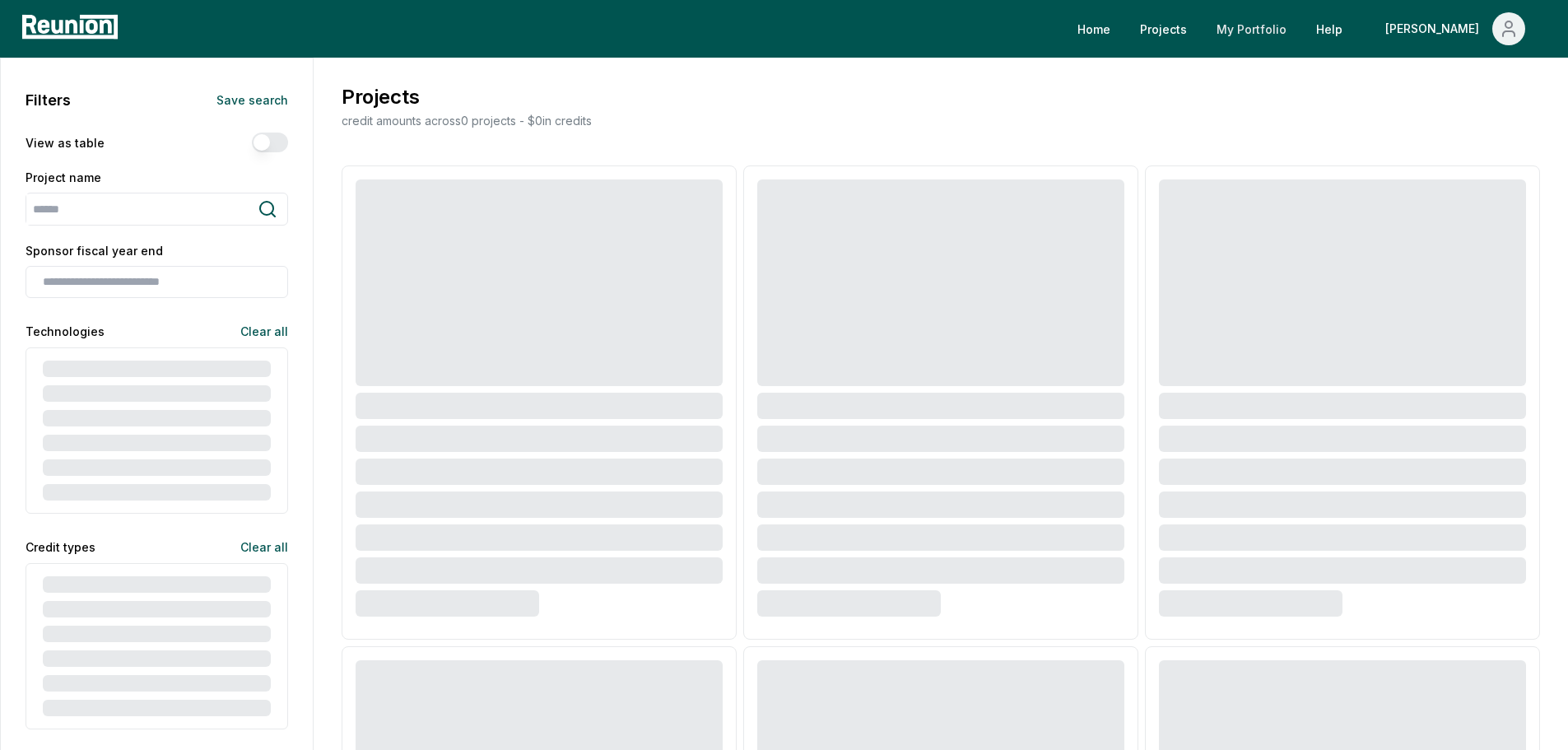
click at [1300, 28] on link "My Portfolio" at bounding box center [1251, 28] width 96 height 33
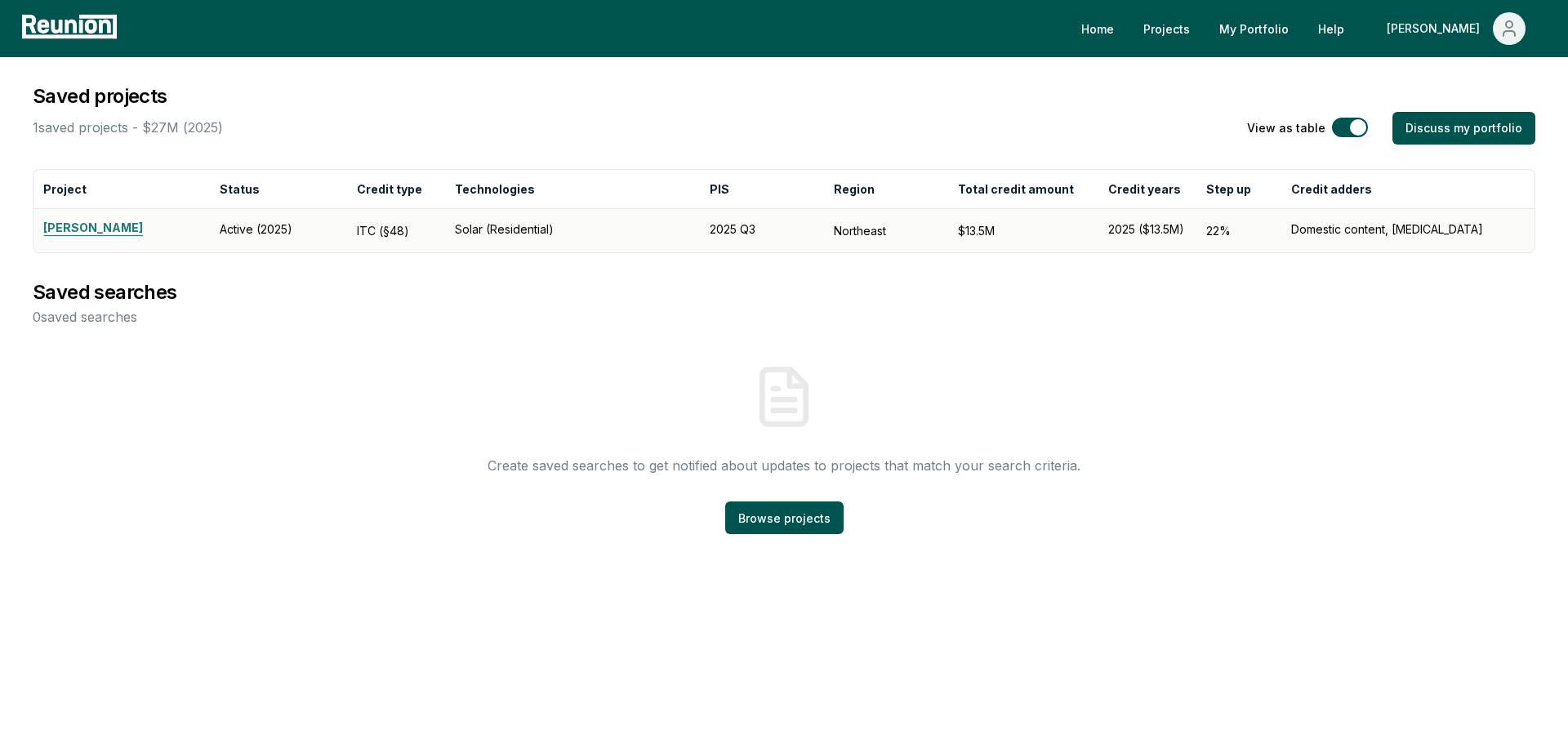
click at [59, 222] on link "[PERSON_NAME]" at bounding box center [121, 228] width 157 height 19
